Goal: Task Accomplishment & Management: Manage account settings

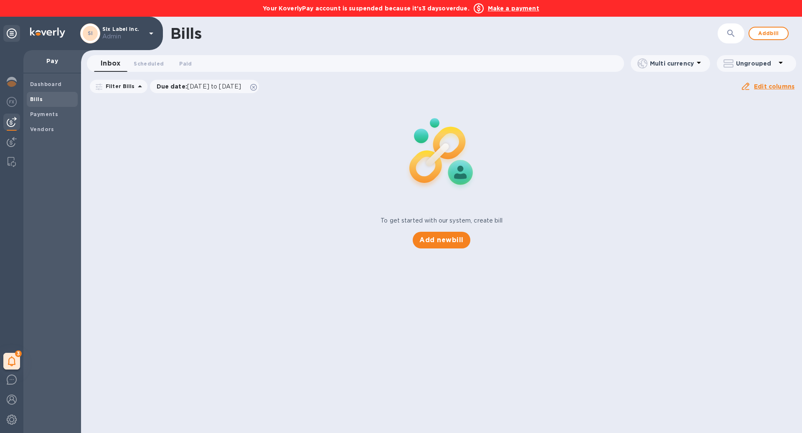
click at [515, 8] on b "Make a payment" at bounding box center [513, 8] width 51 height 7
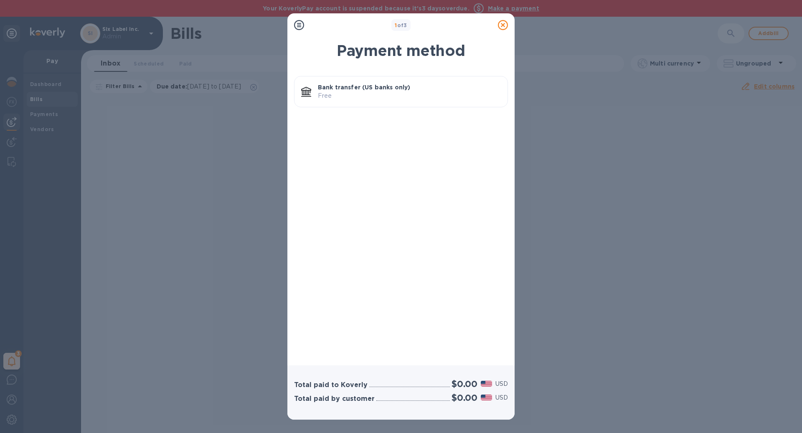
click at [384, 85] on p "Bank transfer (US banks only)" at bounding box center [409, 87] width 183 height 8
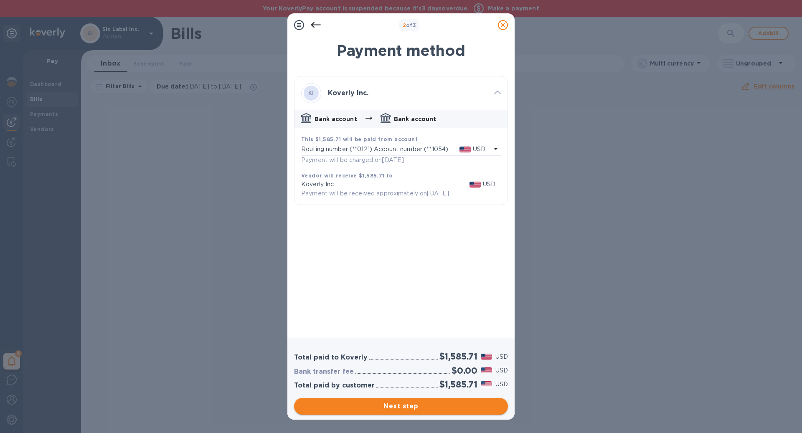
click at [443, 411] on span "Next step" at bounding box center [401, 407] width 201 height 10
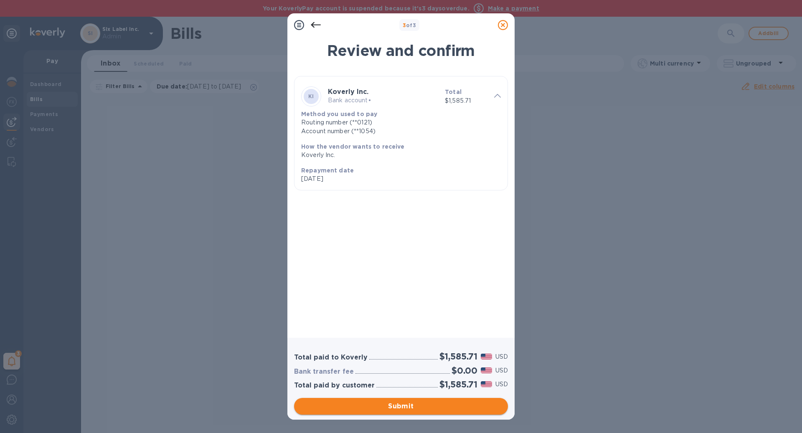
click at [443, 411] on span "Submit" at bounding box center [401, 407] width 201 height 10
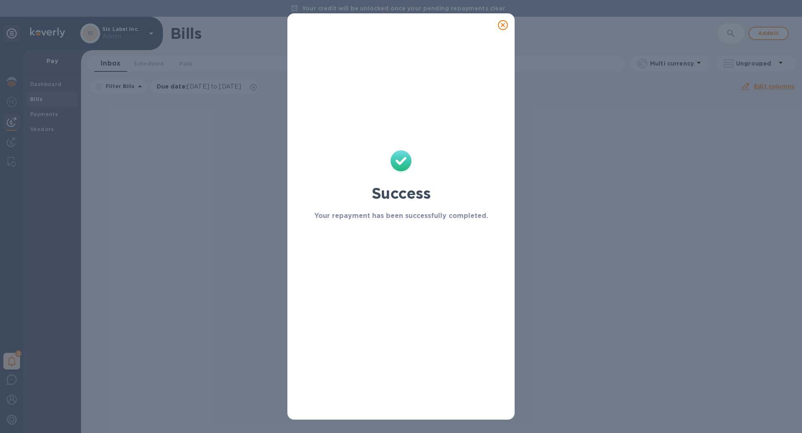
click at [505, 27] on icon at bounding box center [503, 25] width 10 height 10
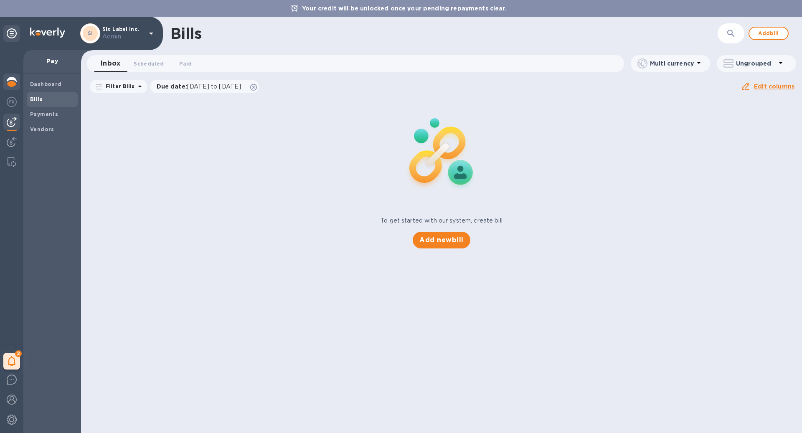
click at [10, 85] on img at bounding box center [12, 82] width 10 height 10
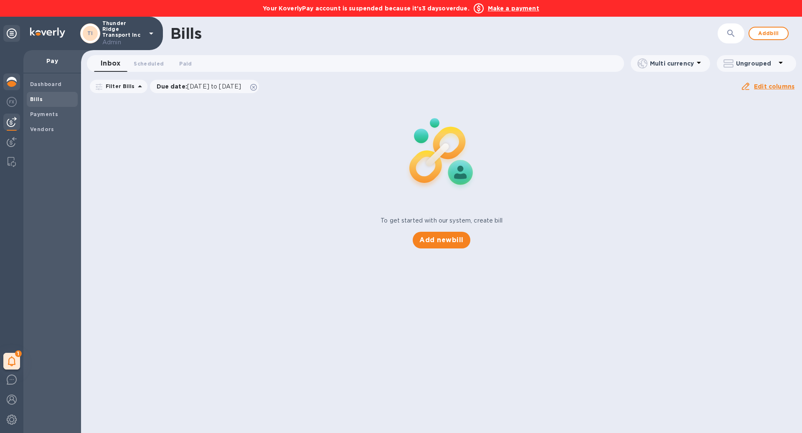
click at [9, 82] on img at bounding box center [12, 82] width 10 height 10
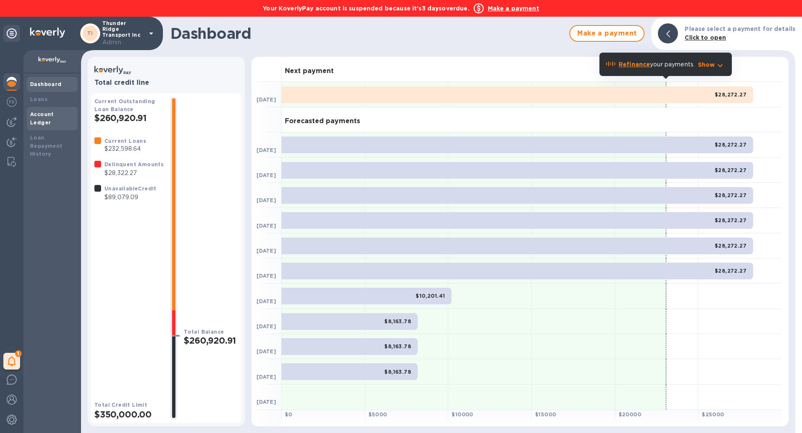
click at [54, 114] on b "Account Ledger" at bounding box center [42, 118] width 24 height 15
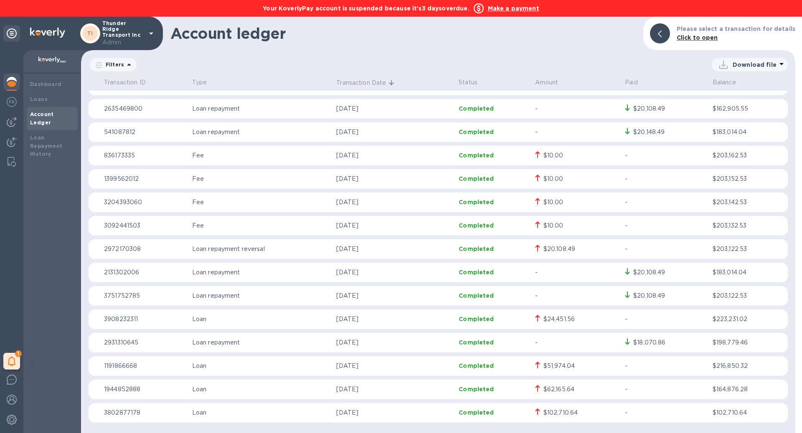
scroll to position [180, 0]
click at [38, 137] on b "Loan Repayment History" at bounding box center [46, 146] width 33 height 23
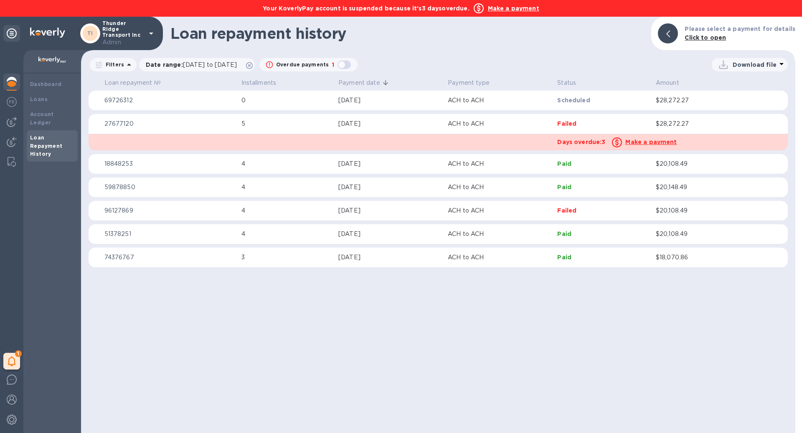
click at [500, 6] on b "Make a payment" at bounding box center [513, 8] width 51 height 7
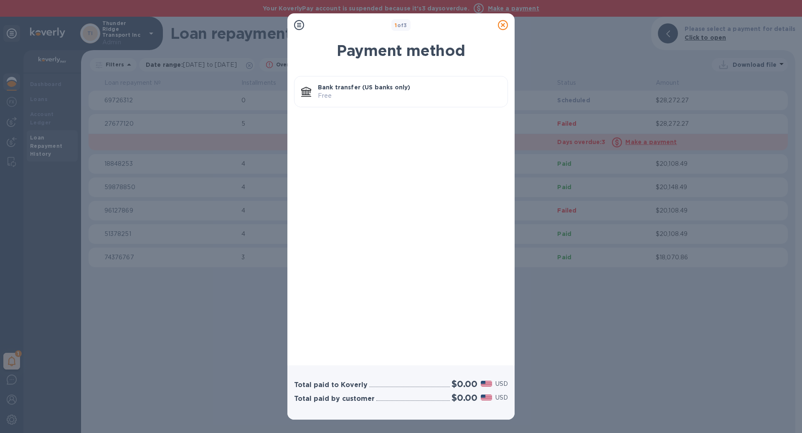
click at [432, 91] on p "Bank transfer (US banks only)" at bounding box center [409, 87] width 183 height 8
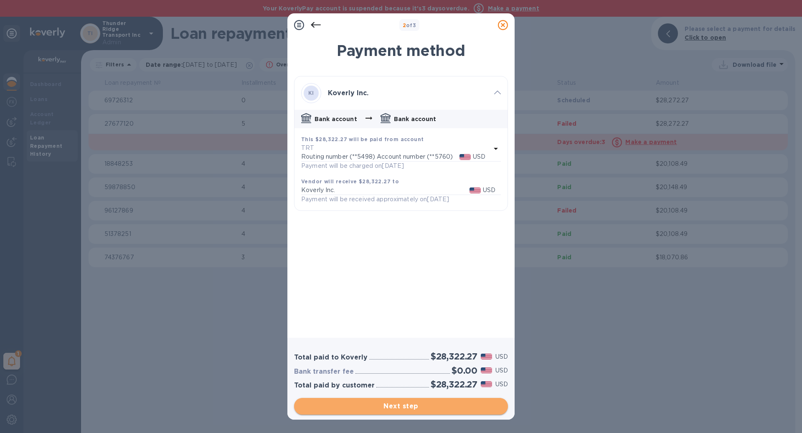
click at [425, 404] on span "Next step" at bounding box center [401, 407] width 201 height 10
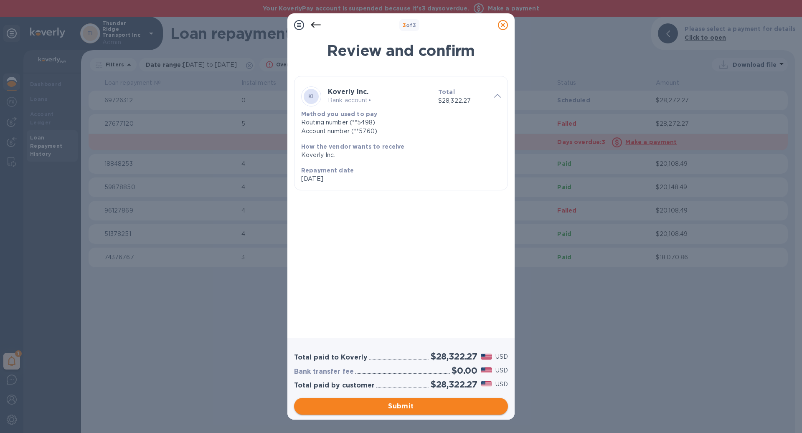
click at [425, 404] on span "Submit" at bounding box center [401, 407] width 201 height 10
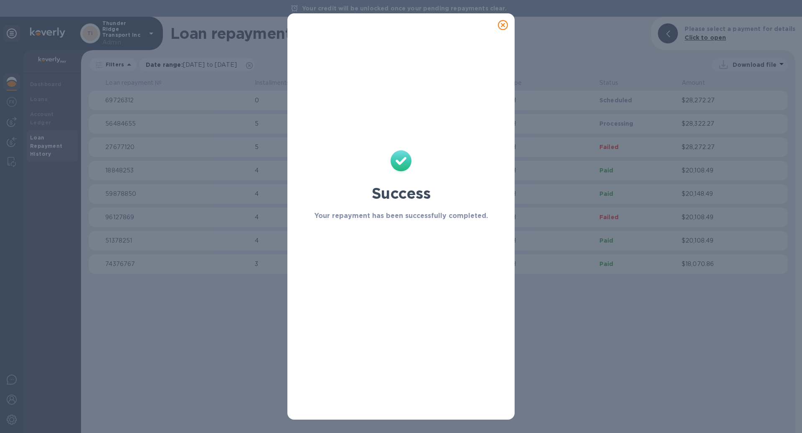
click at [504, 24] on icon at bounding box center [503, 25] width 10 height 10
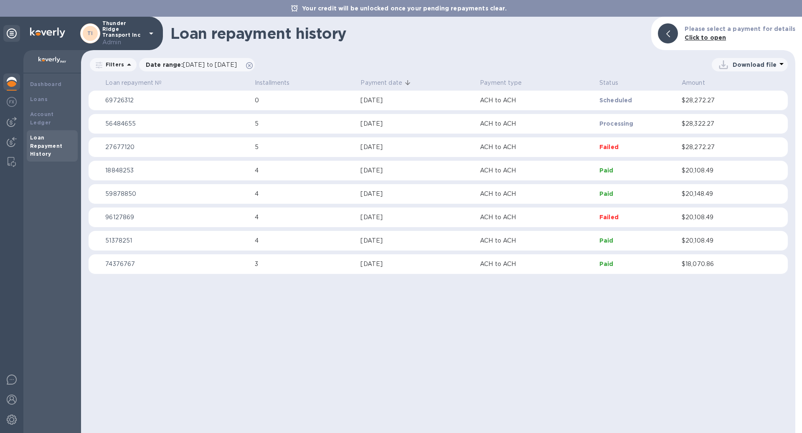
click at [11, 84] on img at bounding box center [12, 82] width 10 height 10
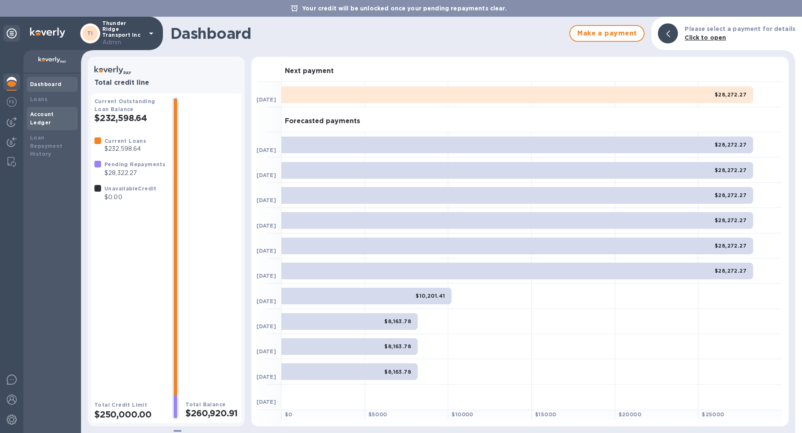
click at [43, 116] on b "Account Ledger" at bounding box center [42, 118] width 24 height 15
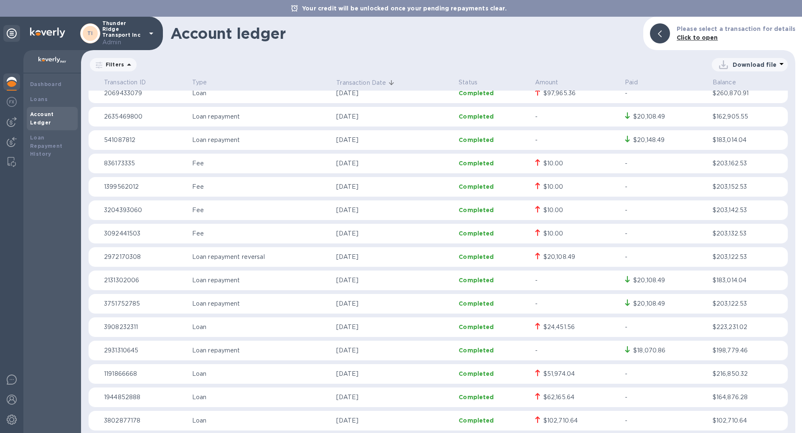
scroll to position [203, 0]
